Goal: Task Accomplishment & Management: Manage account settings

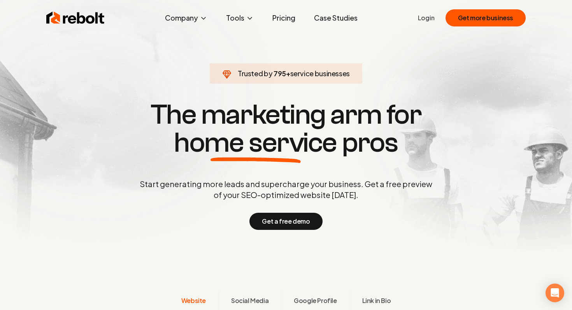
click at [416, 21] on div "Rebolt Company About Blog Jobs Tools Google Review QR Code Generator Google Bus…" at bounding box center [286, 17] width 498 height 23
click at [433, 22] on link "Login" at bounding box center [426, 17] width 17 height 9
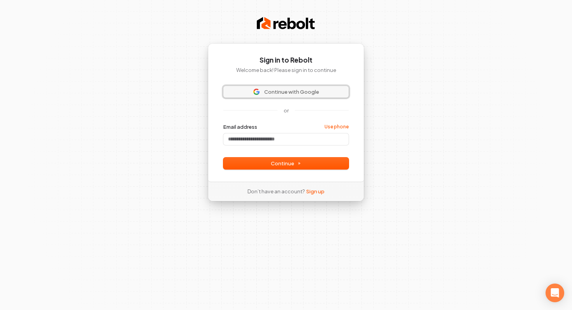
click at [289, 89] on span "Continue with Google" at bounding box center [291, 91] width 55 height 7
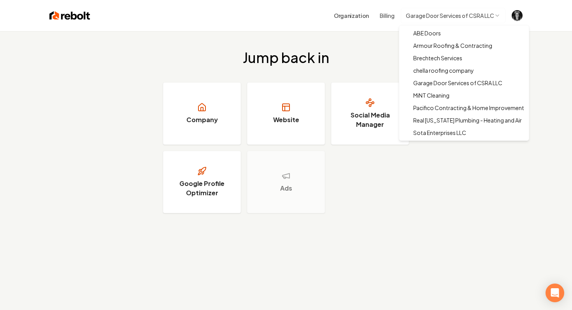
click at [491, 10] on html "Organization Billing Garage Door Services of CSRA LLC Jump back in Company Webs…" at bounding box center [286, 155] width 572 height 310
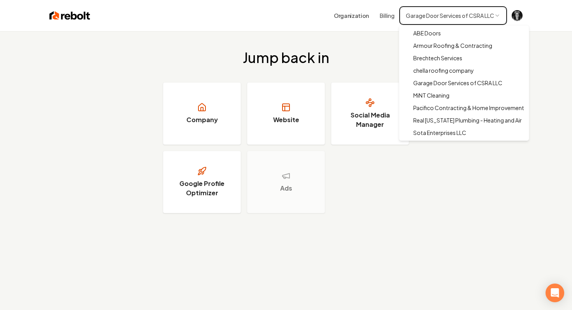
click at [484, 11] on html "Organization Billing Garage Door Services of CSRA LLC Jump back in Company Webs…" at bounding box center [286, 155] width 572 height 310
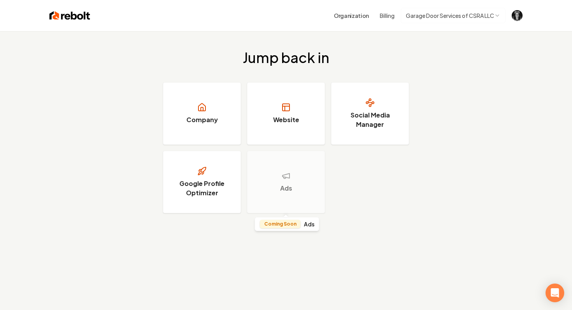
click at [276, 223] on p "Coming Soon" at bounding box center [280, 224] width 32 height 6
click at [515, 13] on img "Open user button" at bounding box center [517, 15] width 11 height 11
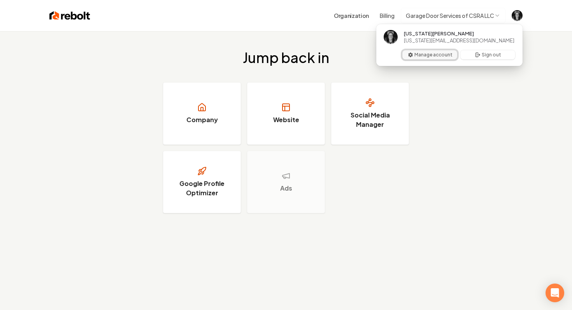
click at [432, 55] on button "Manage account" at bounding box center [430, 54] width 55 height 9
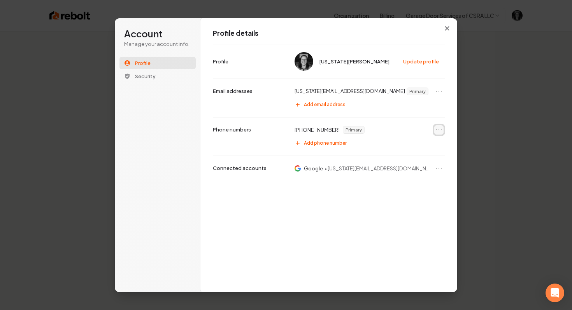
click at [438, 129] on icon "Open menu" at bounding box center [439, 130] width 8 height 8
click at [414, 144] on button "Remove phone number" at bounding box center [412, 144] width 62 height 10
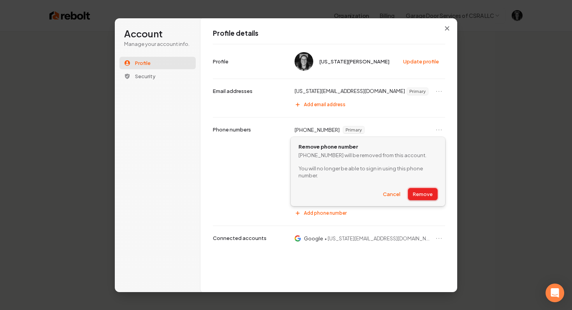
click at [422, 193] on button "Remove" at bounding box center [422, 194] width 29 height 12
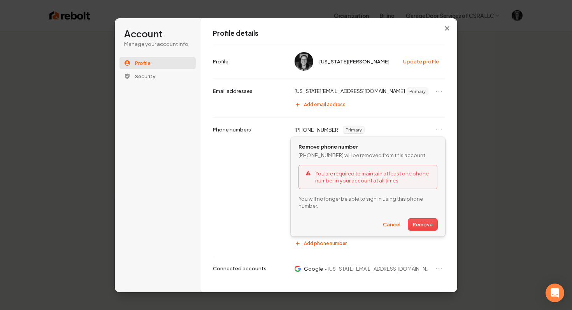
scroll to position [0, 0]
click at [396, 227] on button "Cancel" at bounding box center [391, 224] width 27 height 12
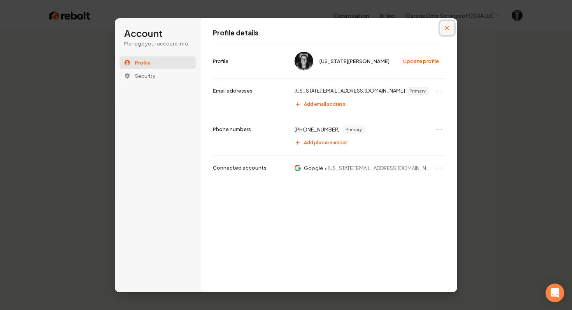
click at [449, 26] on icon "Close modal" at bounding box center [447, 28] width 4 height 4
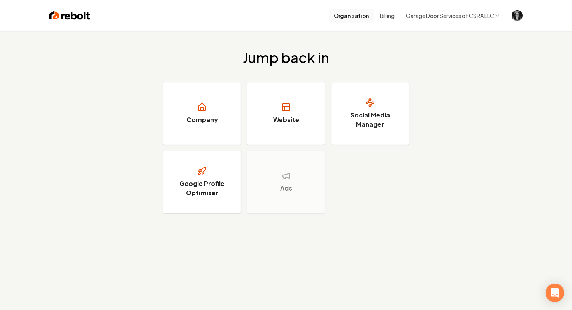
click at [353, 17] on button "Organization" at bounding box center [351, 16] width 44 height 14
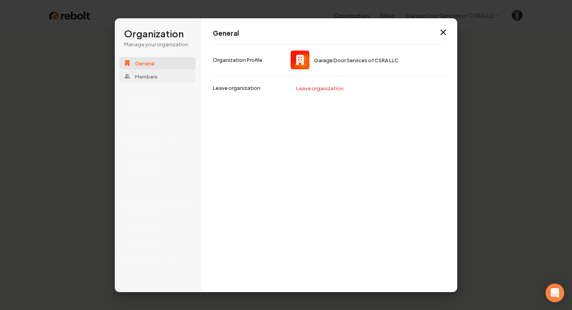
click at [165, 74] on button "Members" at bounding box center [158, 76] width 76 height 12
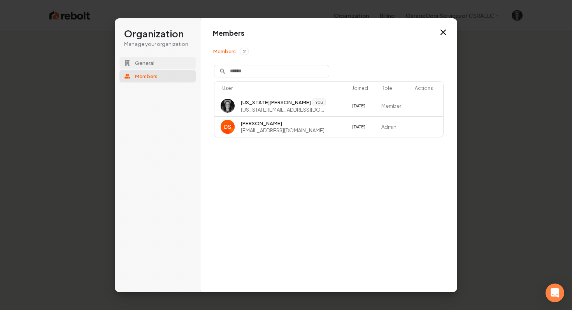
click at [162, 66] on button "General" at bounding box center [158, 63] width 76 height 12
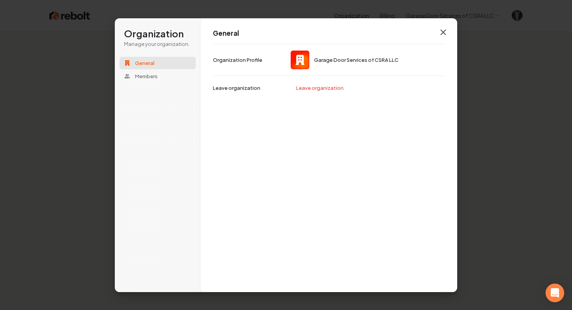
click at [444, 32] on icon "button" at bounding box center [443, 32] width 5 height 5
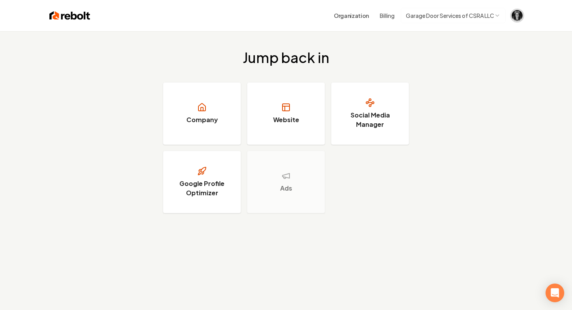
click at [520, 10] on span "Open user button" at bounding box center [517, 15] width 11 height 11
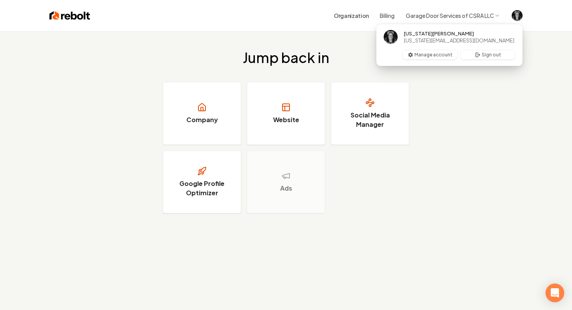
click at [386, 17] on button "Billing" at bounding box center [387, 16] width 15 height 8
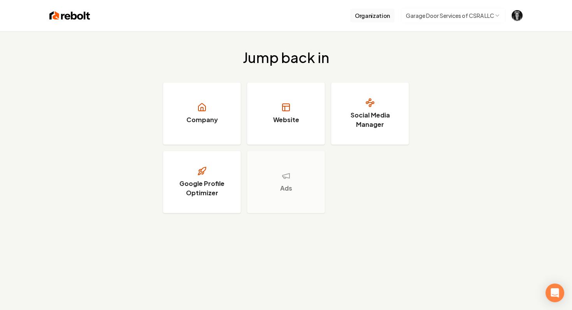
click at [373, 20] on button "Organization" at bounding box center [372, 16] width 44 height 14
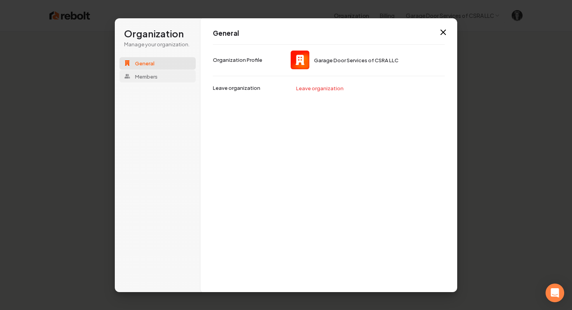
click at [153, 79] on span "Members" at bounding box center [146, 76] width 23 height 7
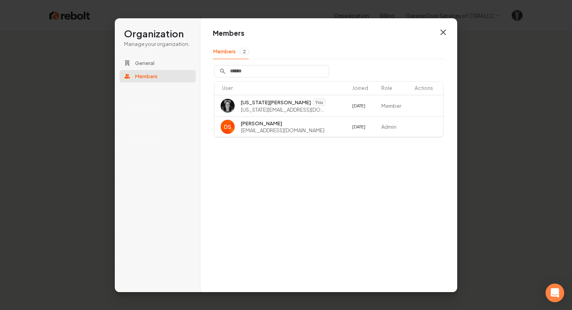
click at [443, 32] on icon "button" at bounding box center [443, 32] width 5 height 5
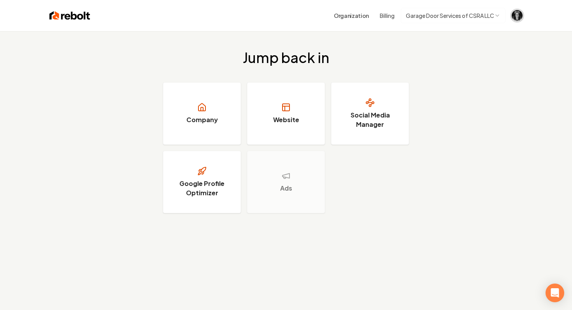
click at [516, 21] on img "Open user button" at bounding box center [517, 15] width 11 height 11
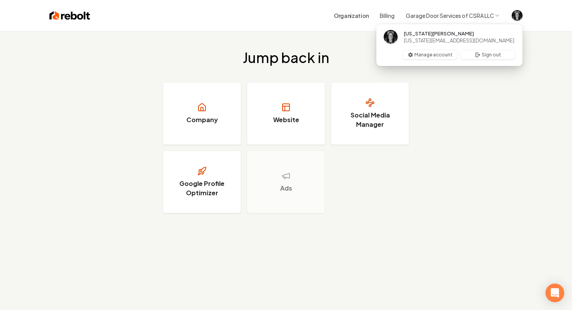
click at [443, 12] on html "Organization Billing Garage Door Services of CSRA LLC Jump back in Company Webs…" at bounding box center [286, 155] width 572 height 310
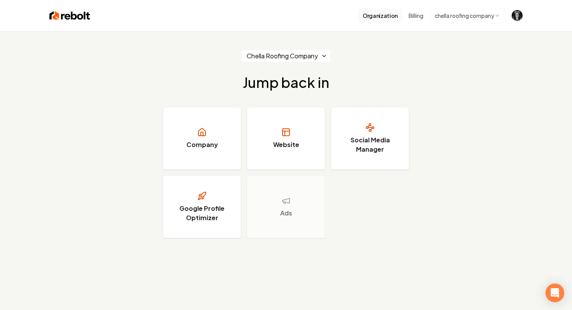
click at [371, 18] on button "Organization" at bounding box center [380, 16] width 44 height 14
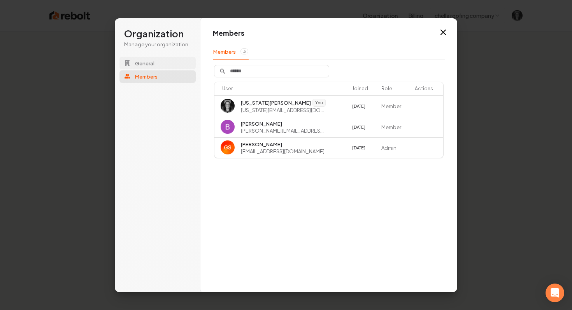
click at [147, 60] on span "General" at bounding box center [144, 63] width 19 height 7
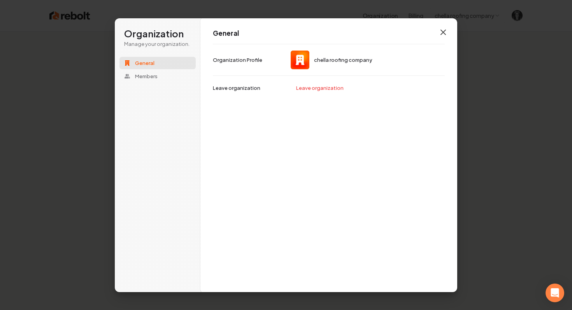
click at [448, 29] on icon "button" at bounding box center [443, 32] width 9 height 9
